Goal: Information Seeking & Learning: Learn about a topic

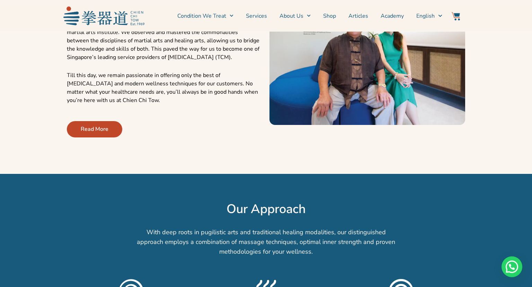
scroll to position [313, 0]
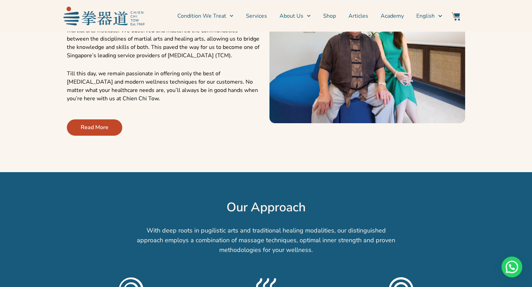
click at [98, 122] on link "Read More" at bounding box center [94, 127] width 55 height 16
click at [97, 128] on span "Read More" at bounding box center [95, 127] width 28 height 8
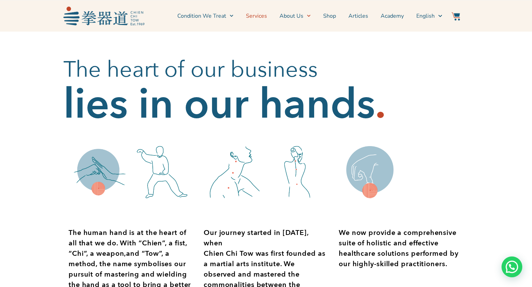
click at [261, 16] on link "Services" at bounding box center [256, 15] width 21 height 17
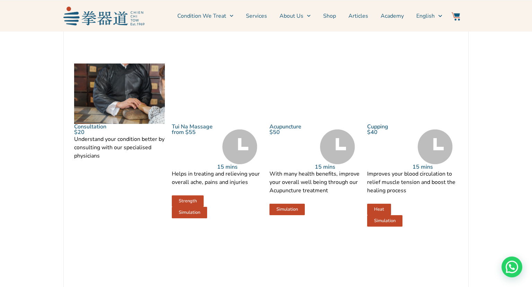
scroll to position [732, 0]
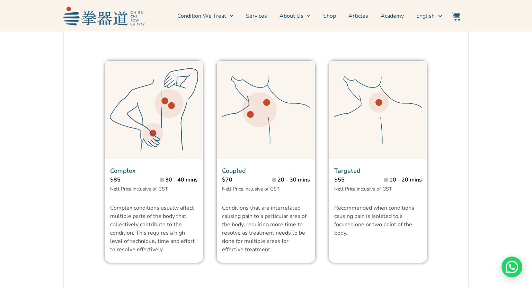
scroll to position [496, 0]
click at [126, 20] on img at bounding box center [103, 16] width 81 height 18
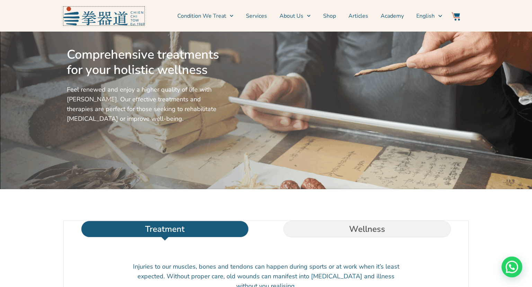
scroll to position [0, 0]
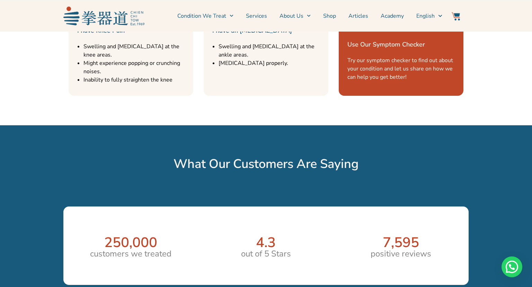
scroll to position [1021, 0]
